Goal: Task Accomplishment & Management: Manage account settings

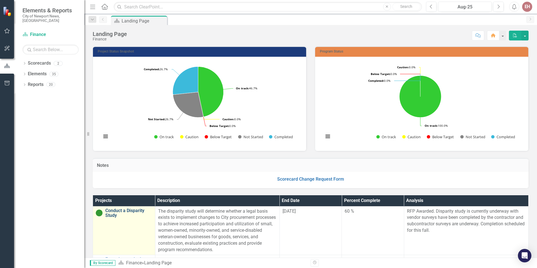
click at [115, 213] on link "Conduct a Disparity Study" at bounding box center [128, 213] width 47 height 10
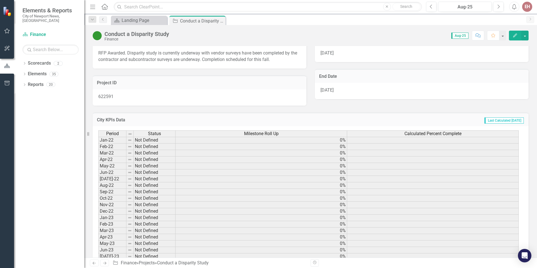
scroll to position [56, 0]
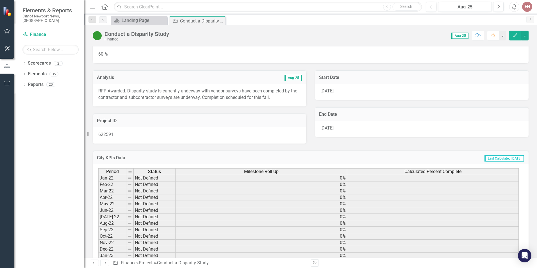
click at [511, 37] on button "Edit" at bounding box center [515, 36] width 12 height 10
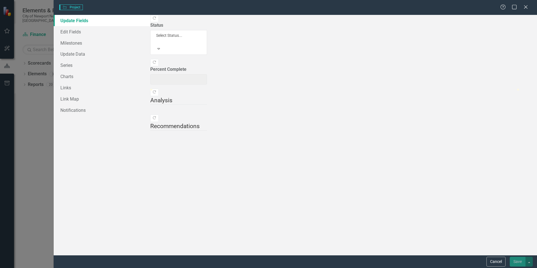
type input "60"
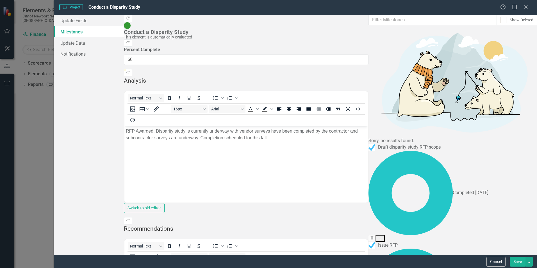
scroll to position [0, 0]
click at [78, 22] on link "Update Fields" at bounding box center [89, 20] width 70 height 11
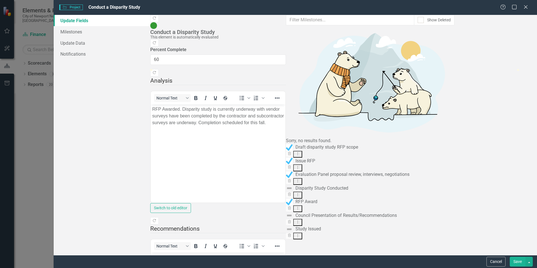
click at [285, 177] on body "RFP Awarded. Disparity study is currently underway with vendor surveys have bee…" at bounding box center [218, 146] width 134 height 84
click at [496, 262] on button "Cancel" at bounding box center [495, 262] width 19 height 10
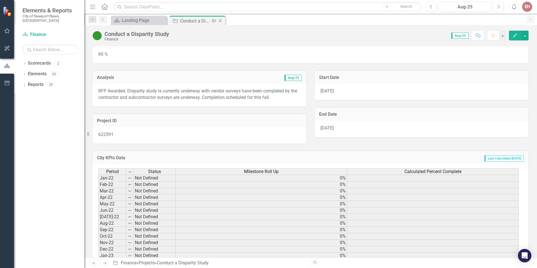
click at [220, 20] on icon at bounding box center [220, 20] width 3 height 3
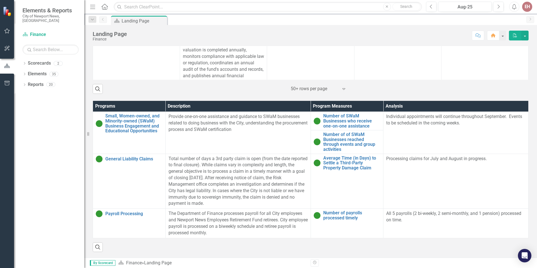
scroll to position [317, 0]
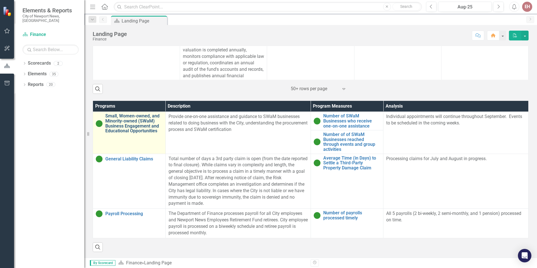
click at [120, 122] on link "Small, Women-owned, and Minority-owned (SWaM) Business Engagement and Education…" at bounding box center [133, 123] width 57 height 20
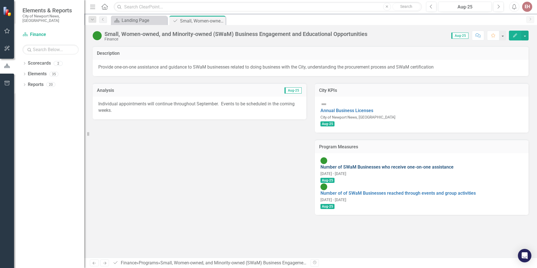
click at [399, 164] on link "Number of SWaM Businesses who receive one-on-one assistance" at bounding box center [386, 166] width 133 height 5
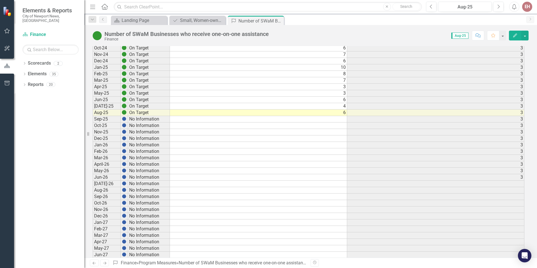
scroll to position [56, 0]
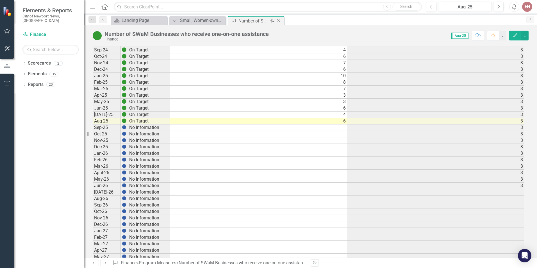
click at [280, 19] on icon "Close" at bounding box center [279, 21] width 6 height 4
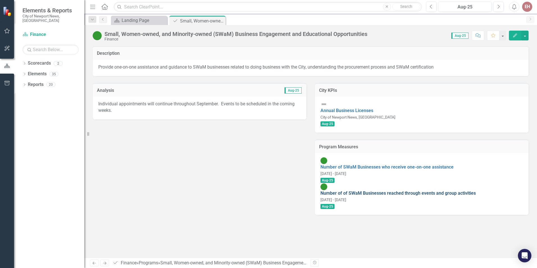
click at [417, 190] on link "Number of of SWaM Businesses reached through events and group activities" at bounding box center [397, 192] width 155 height 5
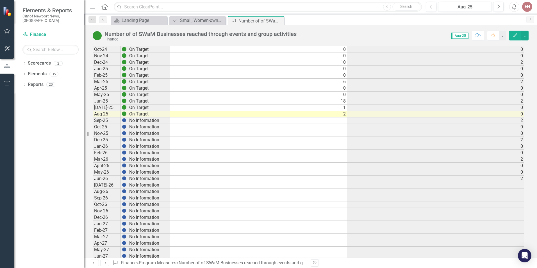
scroll to position [112, 0]
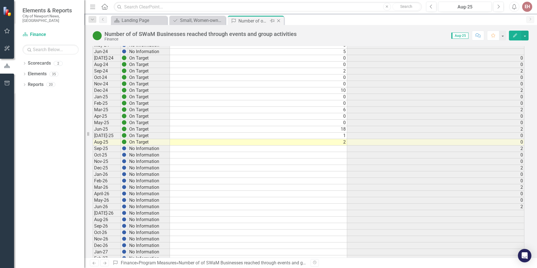
click at [280, 20] on icon "Close" at bounding box center [279, 21] width 6 height 4
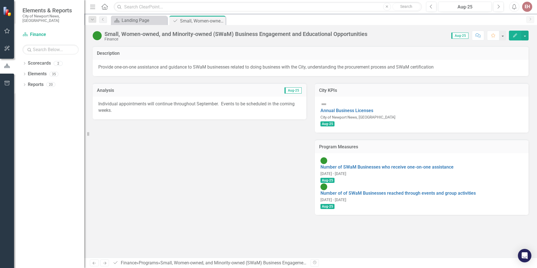
click at [514, 36] on icon "Edit" at bounding box center [514, 35] width 5 height 4
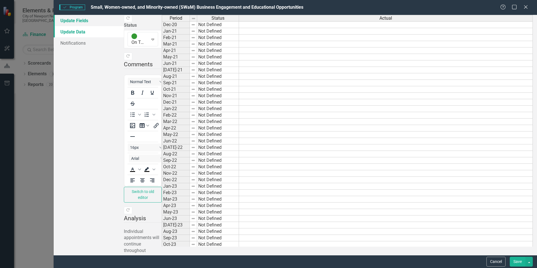
click at [87, 21] on link "Update Fields" at bounding box center [89, 20] width 70 height 11
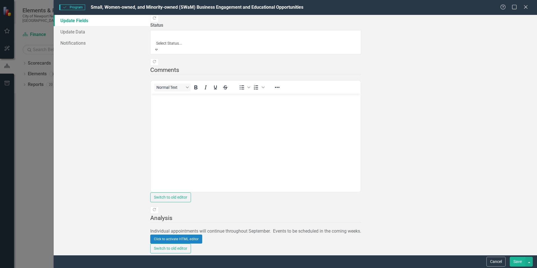
click at [158, 49] on icon at bounding box center [156, 49] width 3 height 1
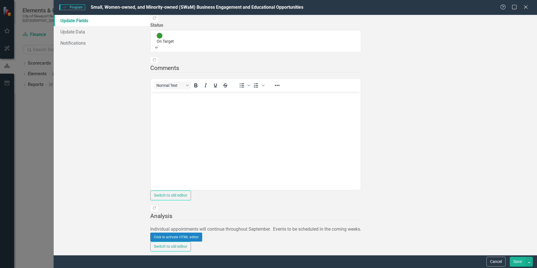
scroll to position [45, 0]
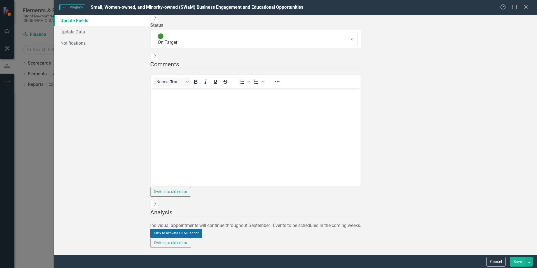
click at [202, 228] on button "Click to activate HTML editor" at bounding box center [176, 232] width 52 height 9
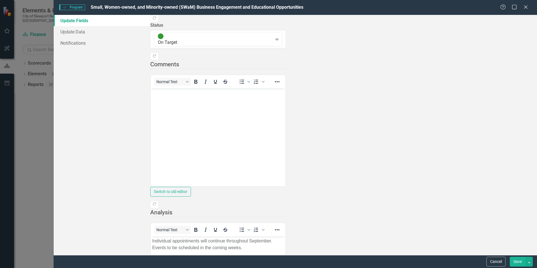
scroll to position [0, 0]
click at [525, 7] on icon "Close" at bounding box center [525, 6] width 7 height 5
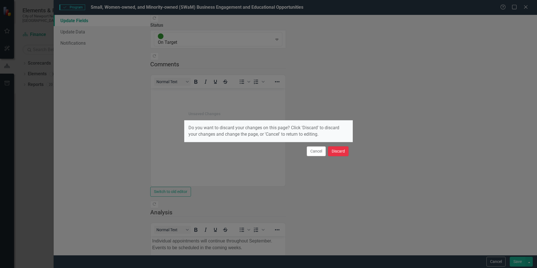
click at [340, 152] on button "Discard" at bounding box center [338, 151] width 20 height 10
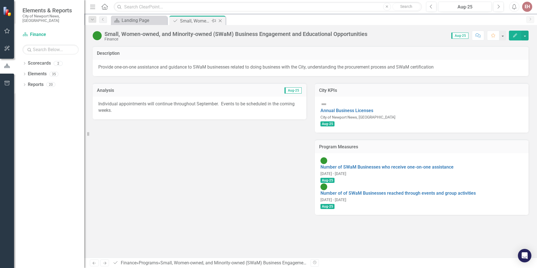
click at [222, 21] on icon "Close" at bounding box center [220, 21] width 6 height 4
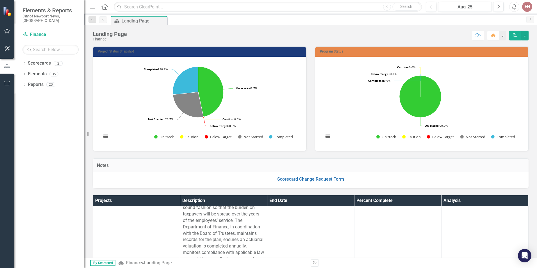
scroll to position [857, 0]
